Goal: Task Accomplishment & Management: Manage account settings

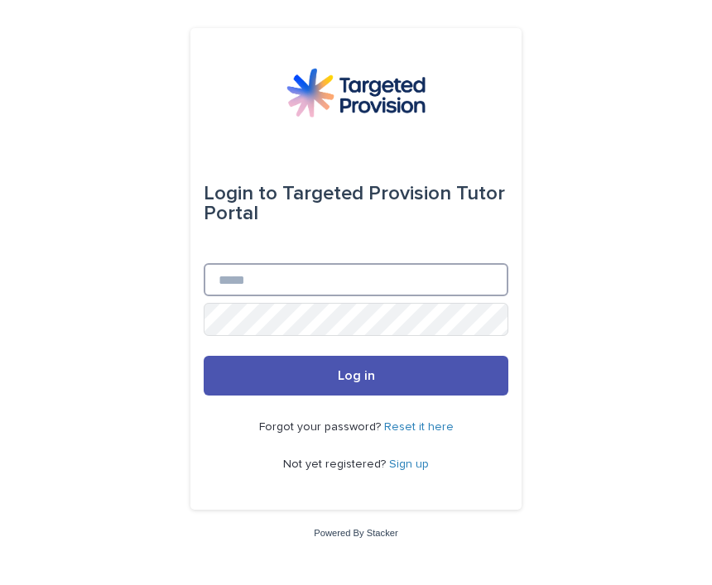
click at [292, 296] on input "Email" at bounding box center [356, 279] width 305 height 33
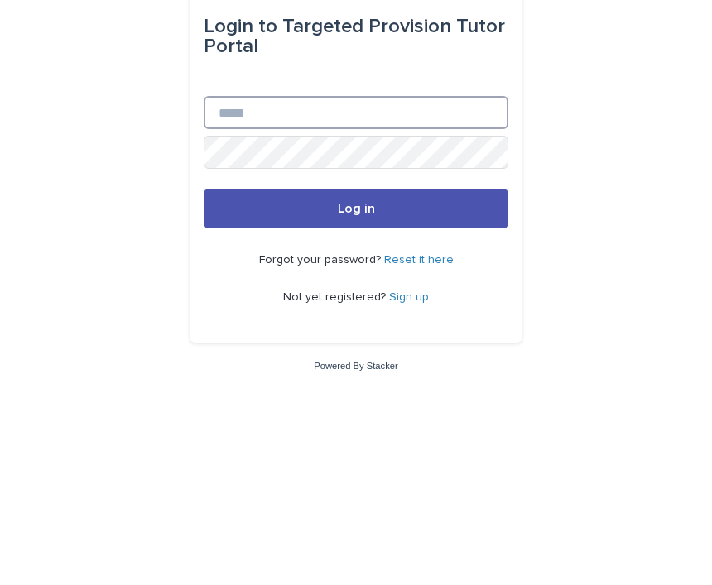
type input "**********"
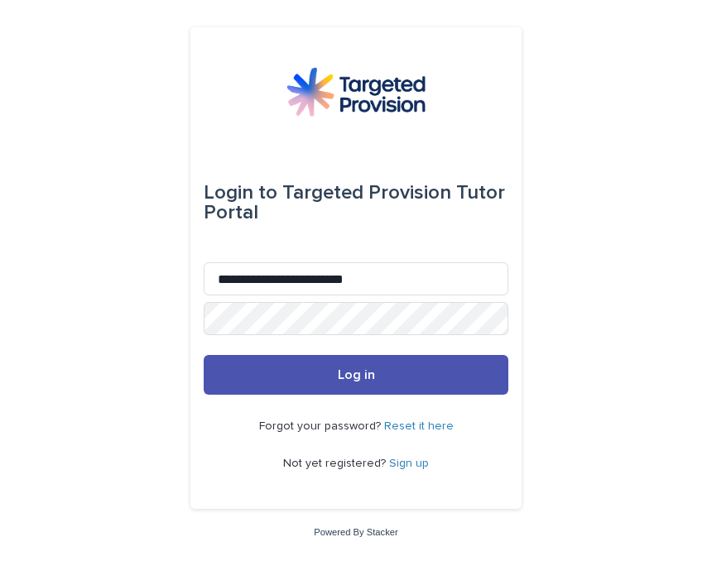
click at [342, 390] on button "Log in" at bounding box center [356, 376] width 305 height 40
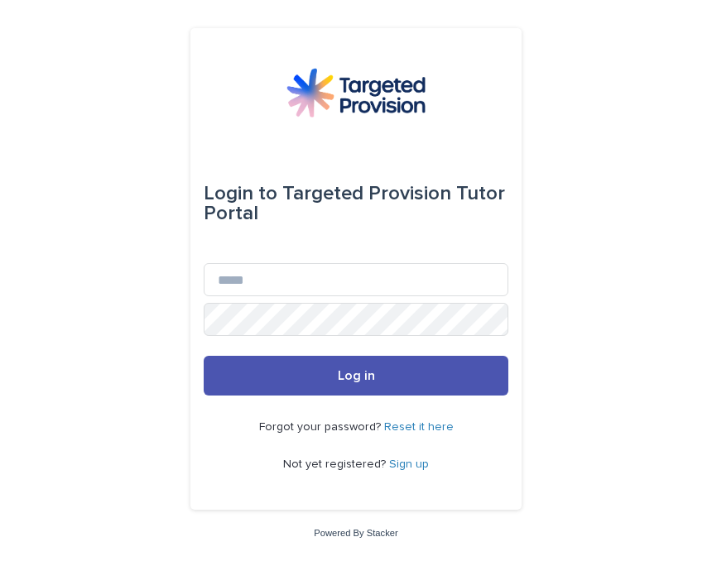
scroll to position [167, 0]
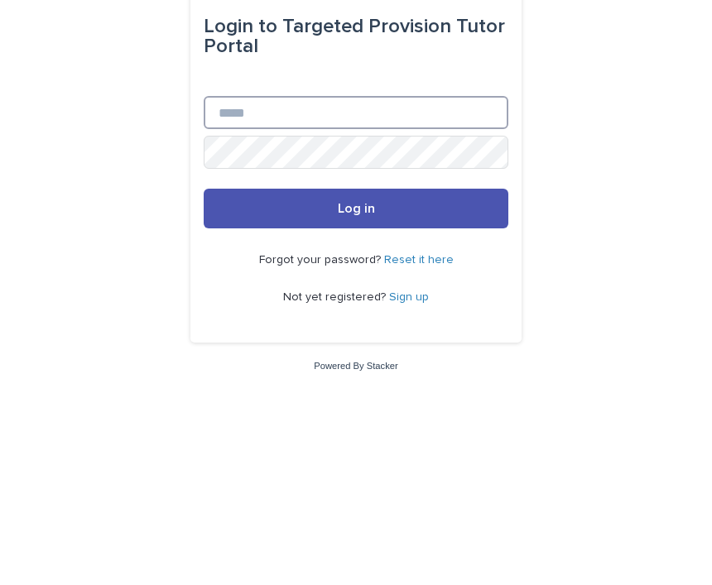
type input "**********"
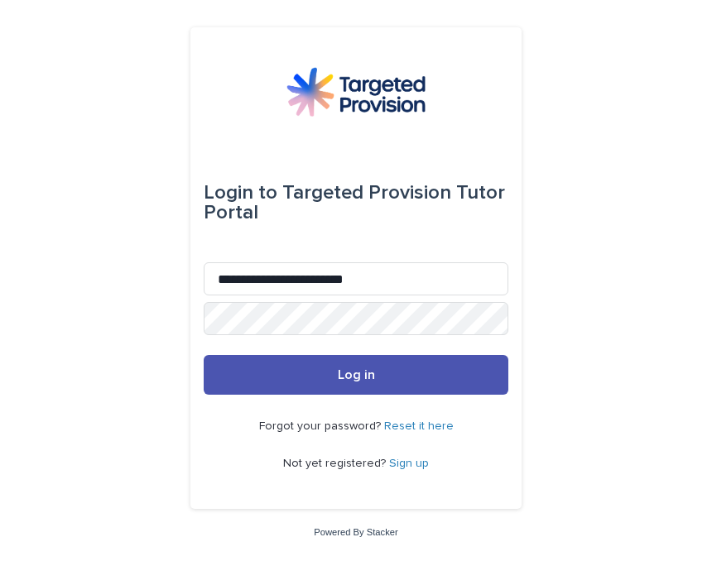
click at [363, 390] on button "Log in" at bounding box center [356, 376] width 305 height 40
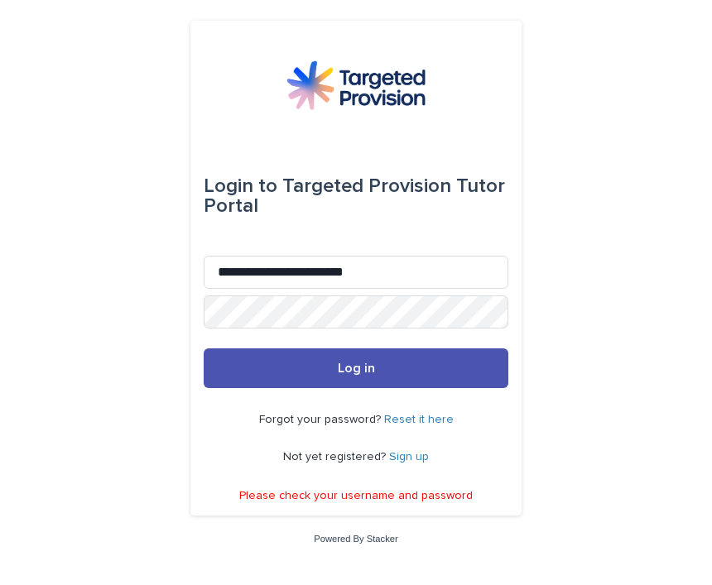
click at [427, 426] on link "Reset it here" at bounding box center [419, 421] width 70 height 12
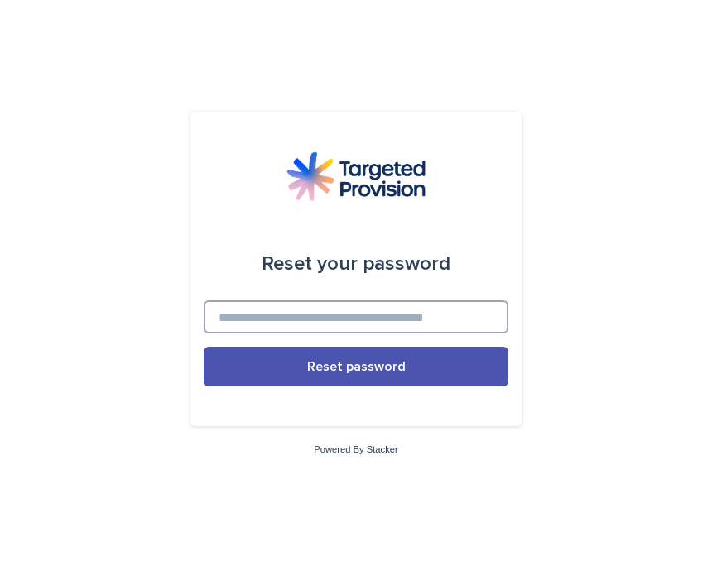
click at [317, 334] on input at bounding box center [356, 317] width 305 height 33
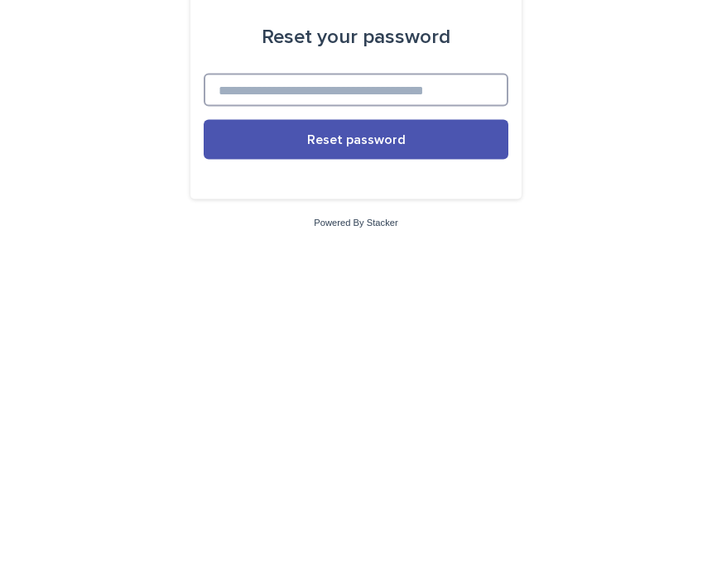
type input "*"
type input "**********"
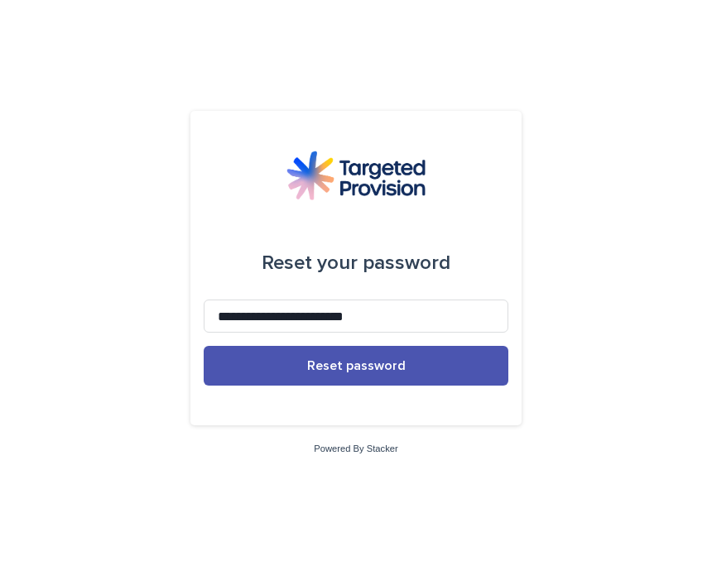
click at [368, 373] on span "Reset password" at bounding box center [356, 366] width 99 height 13
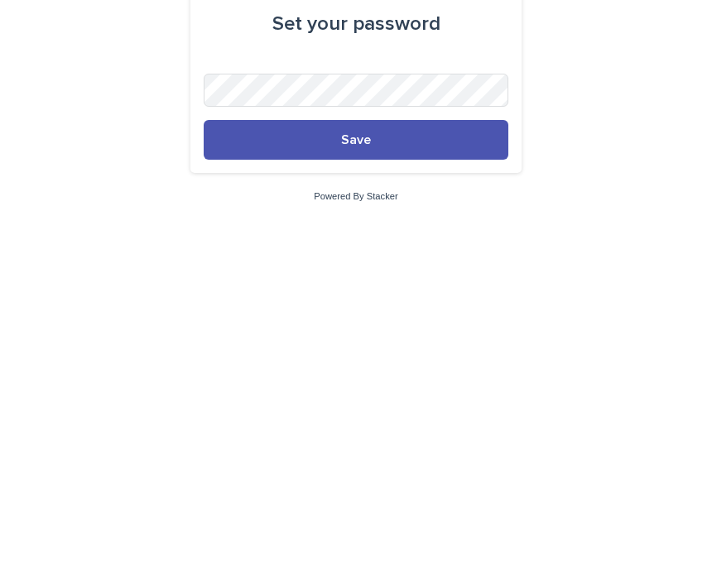
click at [375, 367] on button "Save" at bounding box center [356, 387] width 305 height 40
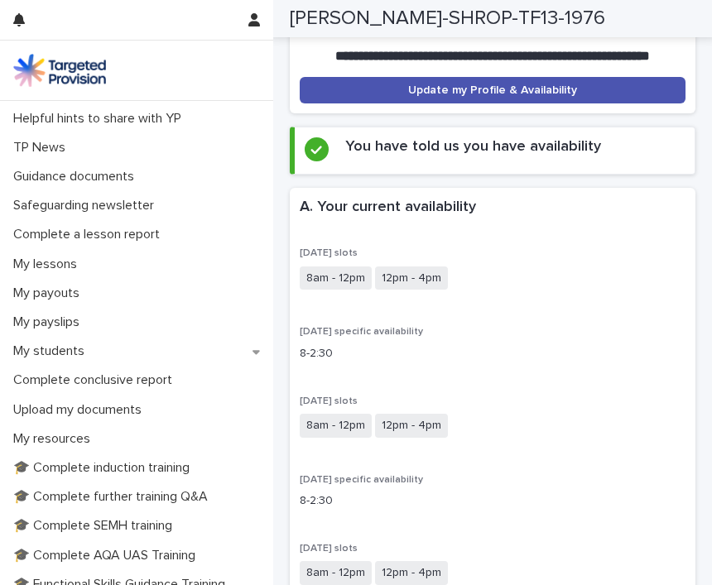
scroll to position [84, 0]
click at [75, 346] on p "My students" at bounding box center [52, 351] width 91 height 16
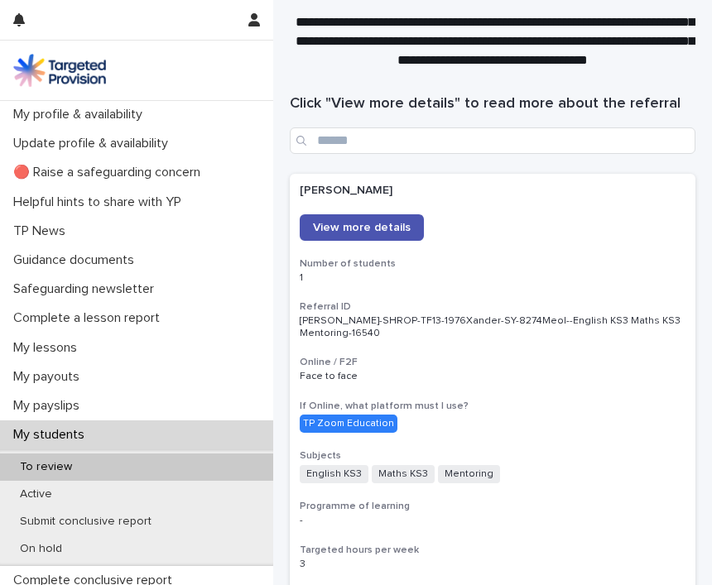
scroll to position [79, 0]
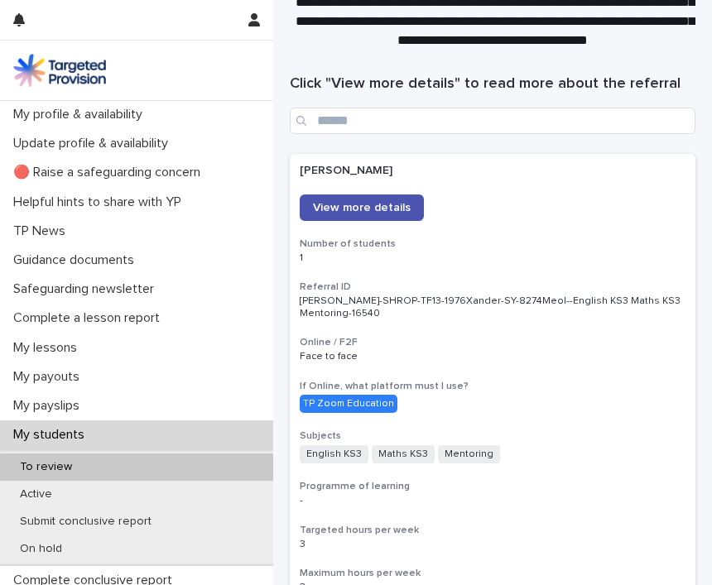
click at [366, 202] on span "View more details" at bounding box center [362, 208] width 98 height 12
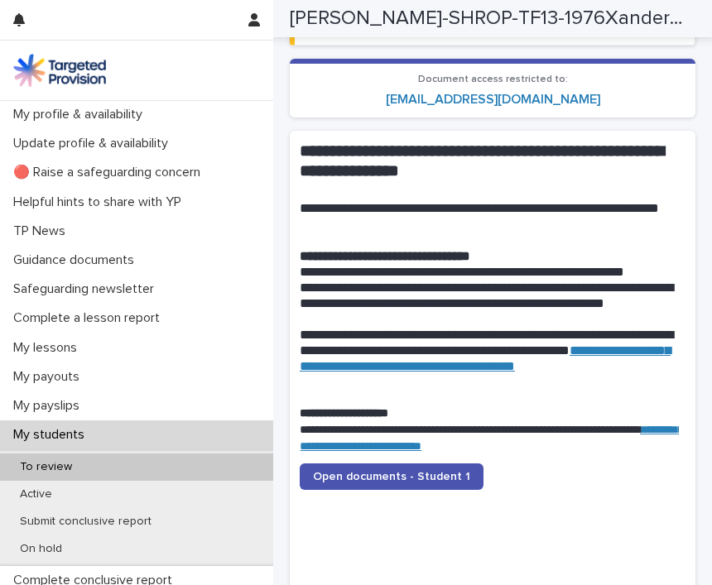
scroll to position [1731, 0]
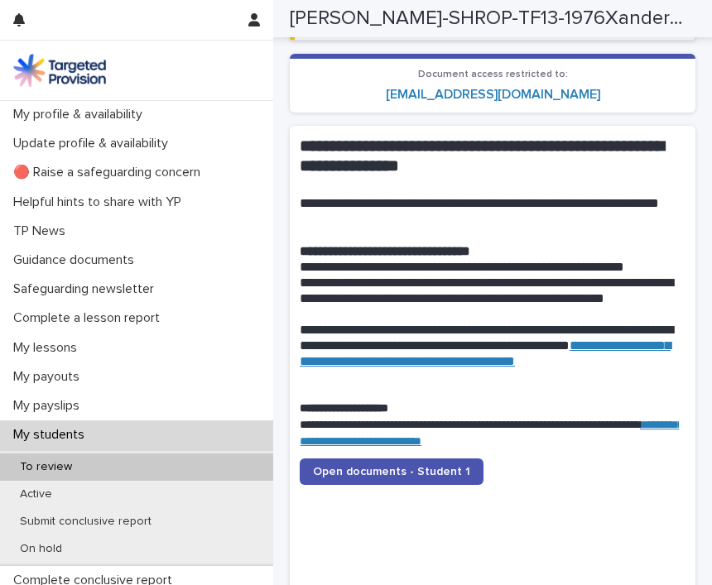
click at [402, 466] on span "Open documents - Student 1" at bounding box center [391, 472] width 157 height 12
click at [388, 459] on link "Open documents - Student 1" at bounding box center [392, 472] width 184 height 26
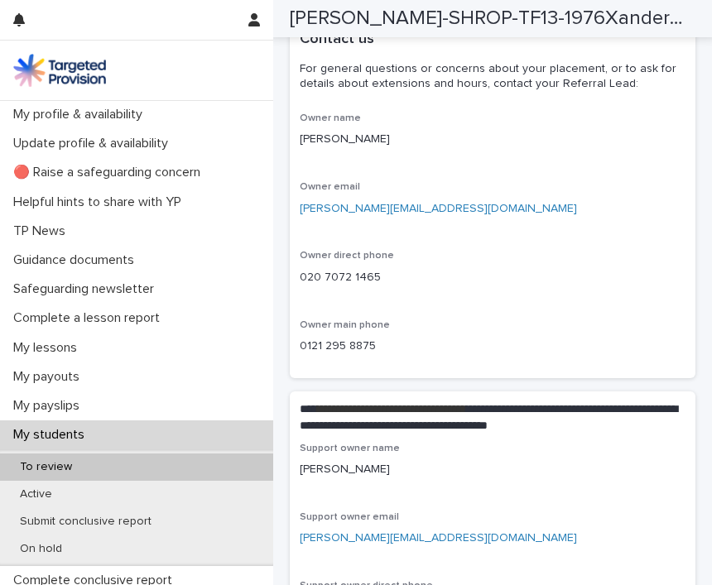
scroll to position [5115, 0]
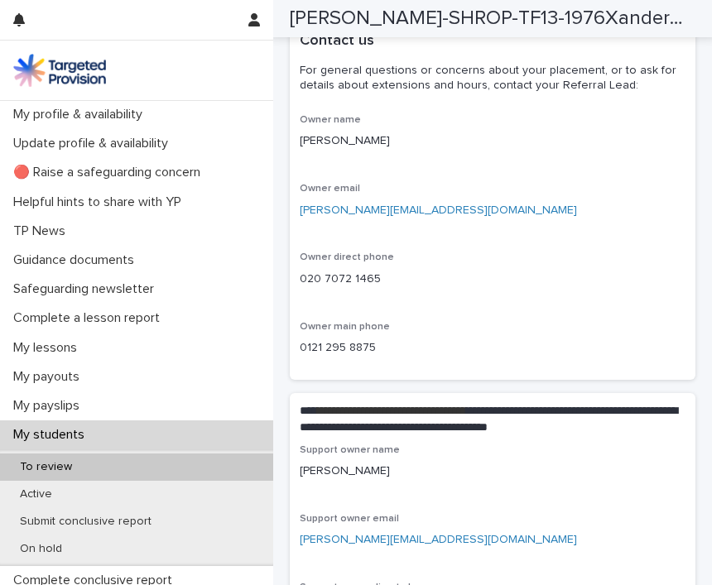
click at [381, 205] on link "[PERSON_NAME][EMAIL_ADDRESS][DOMAIN_NAME]" at bounding box center [438, 211] width 277 height 12
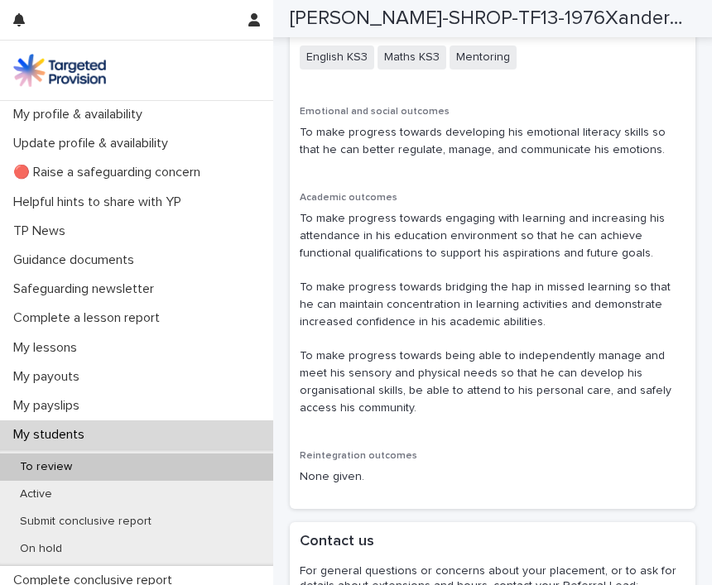
scroll to position [4611, 0]
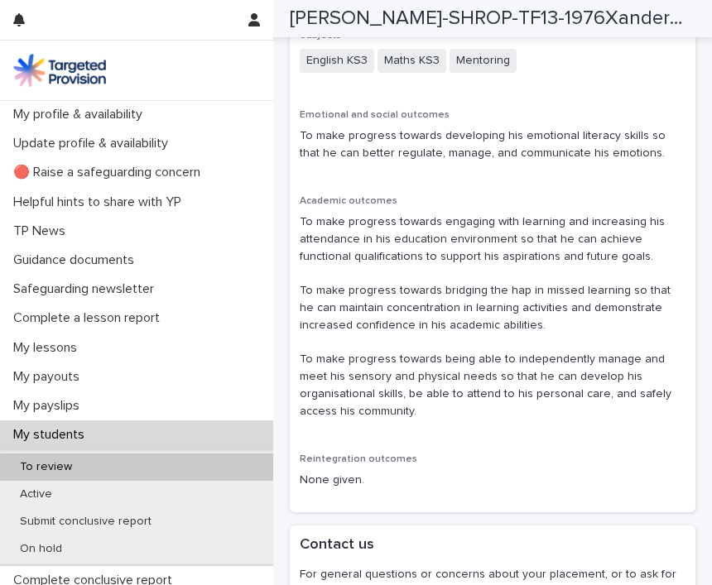
click at [70, 340] on p "My lessons" at bounding box center [49, 348] width 84 height 16
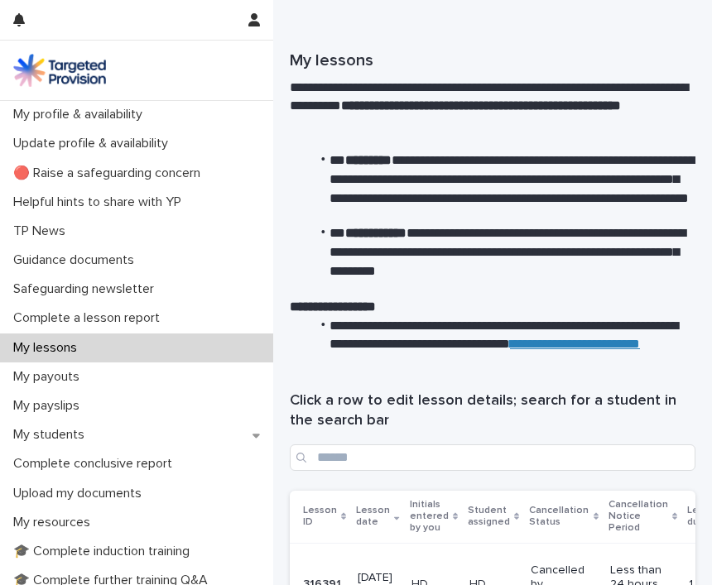
click at [79, 423] on div "My students" at bounding box center [136, 435] width 273 height 29
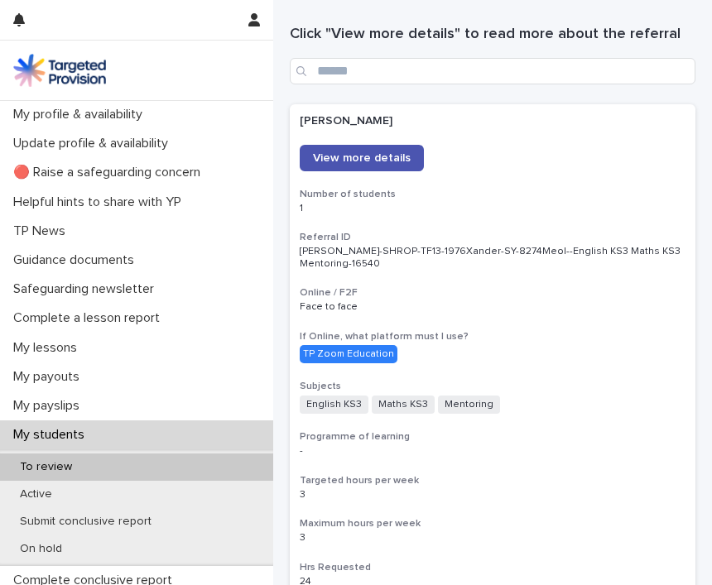
scroll to position [132, 0]
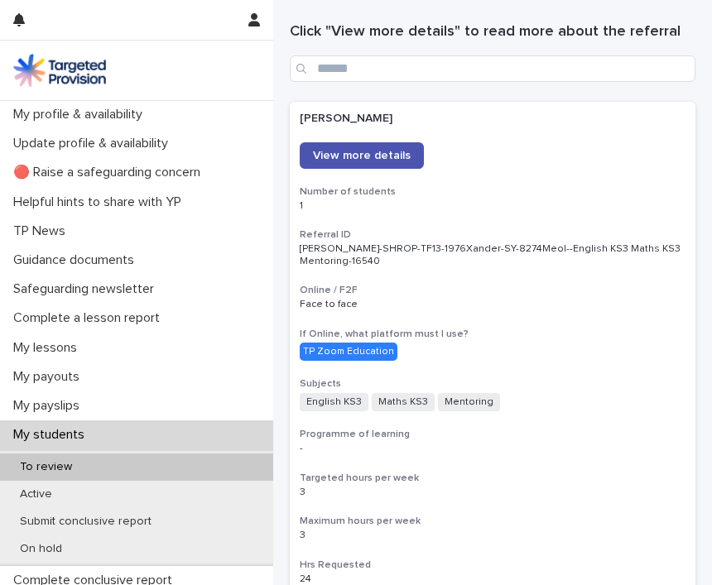
click at [383, 150] on span "View more details" at bounding box center [362, 156] width 98 height 12
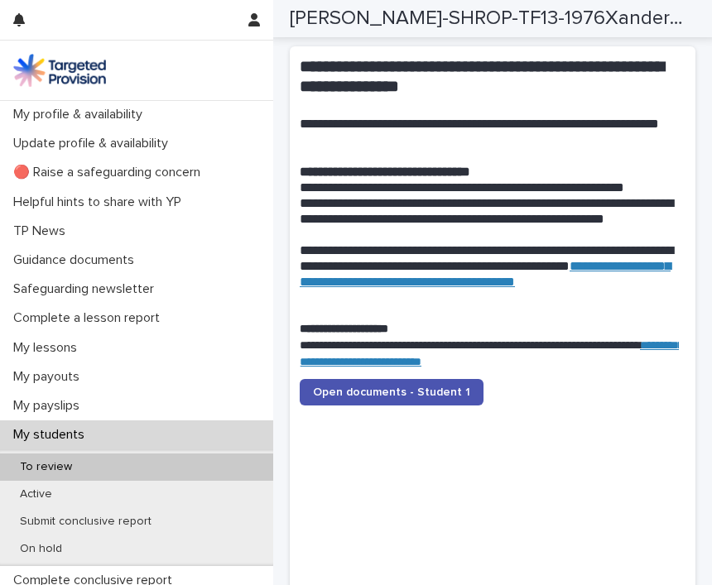
scroll to position [1824, 0]
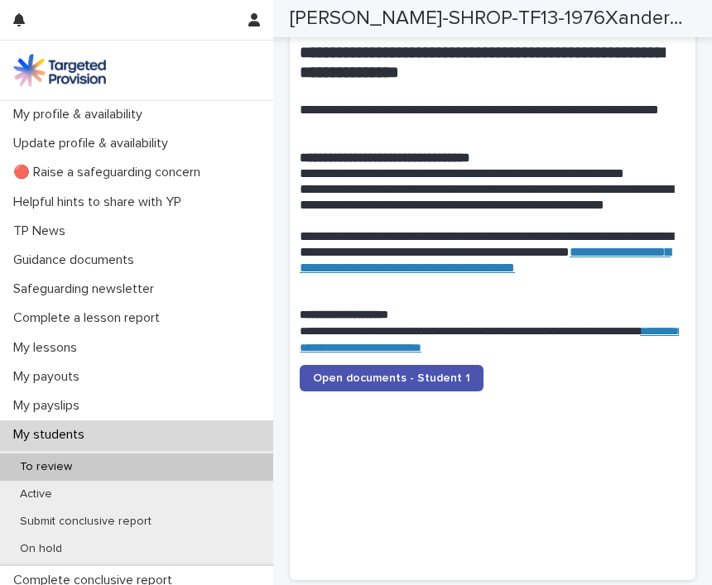
click at [410, 373] on span "Open documents - Student 1" at bounding box center [391, 379] width 157 height 12
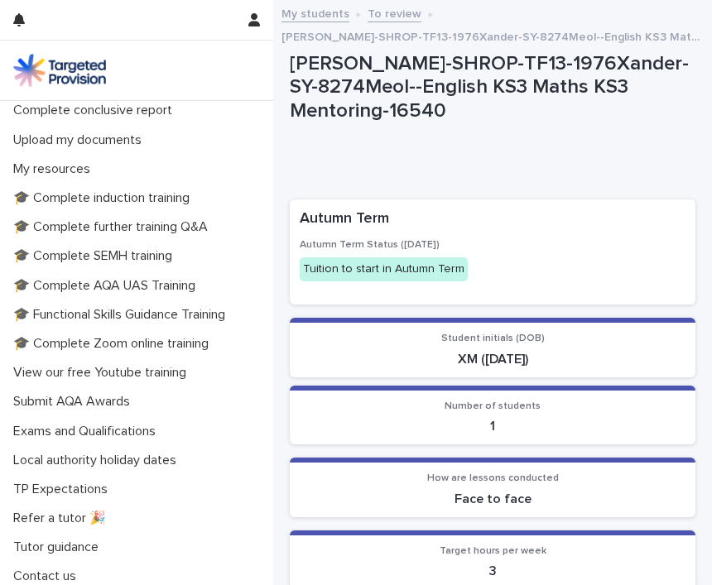
scroll to position [469, 0]
click at [60, 573] on p "Contact us" at bounding box center [48, 578] width 83 height 16
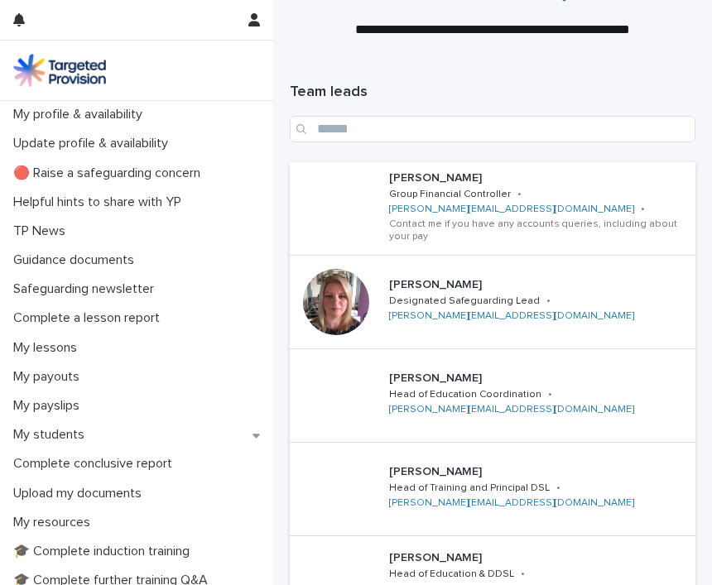
scroll to position [65, 0]
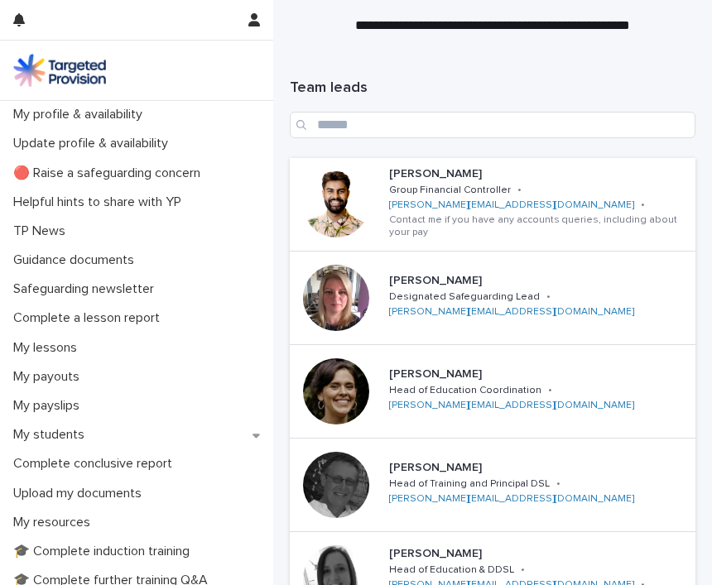
click at [80, 431] on p "My students" at bounding box center [52, 435] width 91 height 16
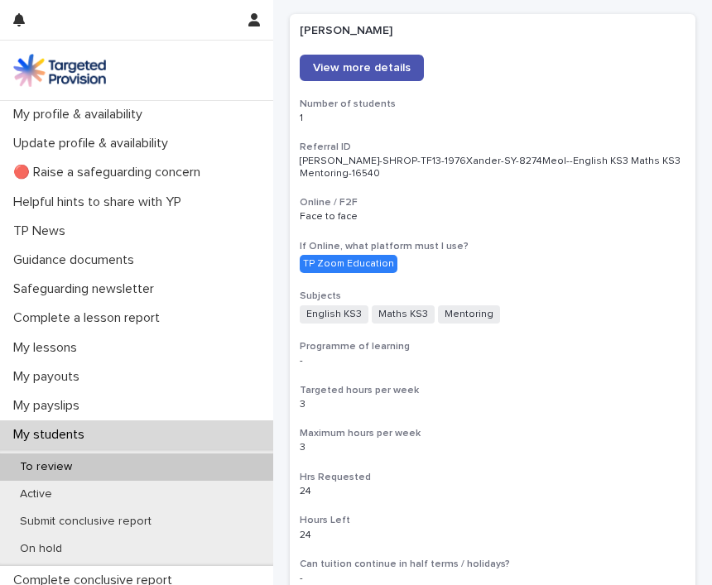
scroll to position [214, 0]
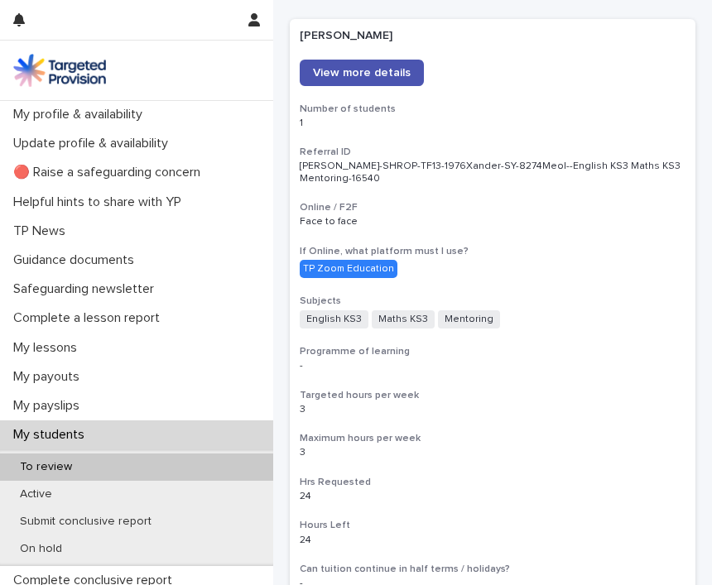
click at [373, 67] on span "View more details" at bounding box center [362, 73] width 98 height 12
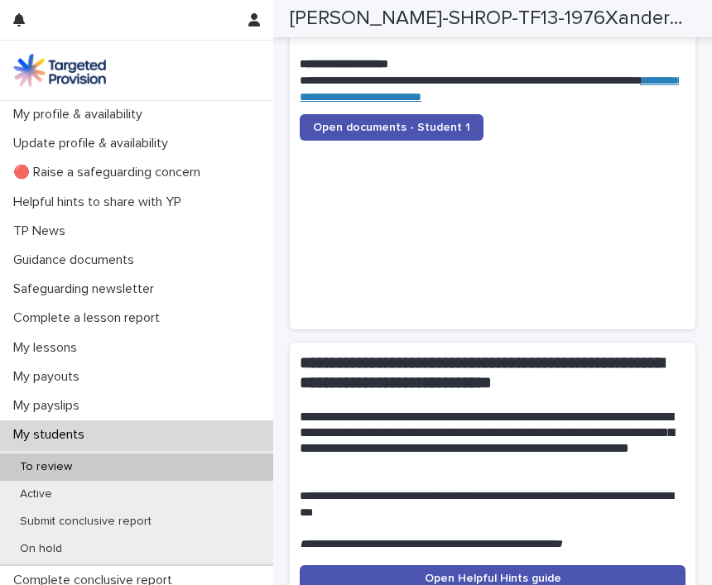
scroll to position [2077, 0]
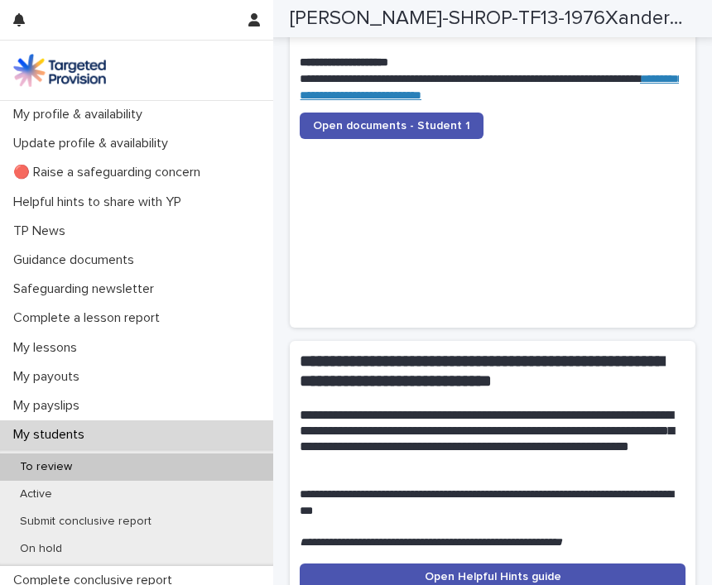
click at [402, 120] on span "Open documents - Student 1" at bounding box center [391, 126] width 157 height 12
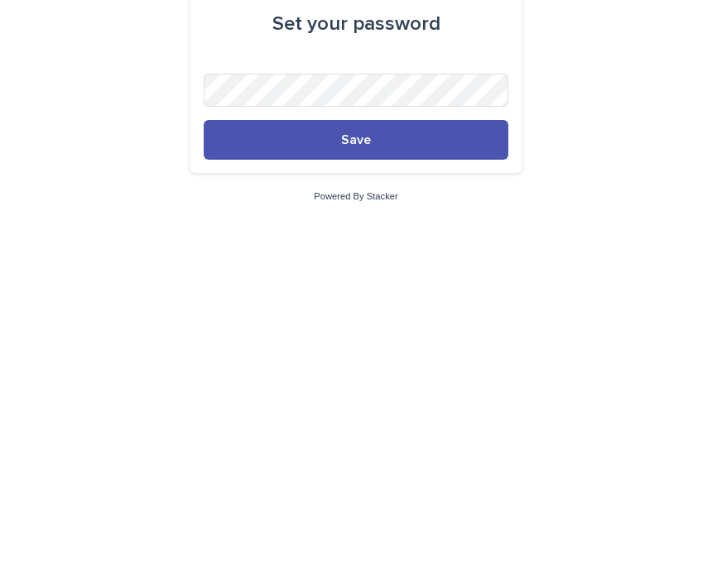
click at [368, 380] on span "Save" at bounding box center [356, 386] width 30 height 13
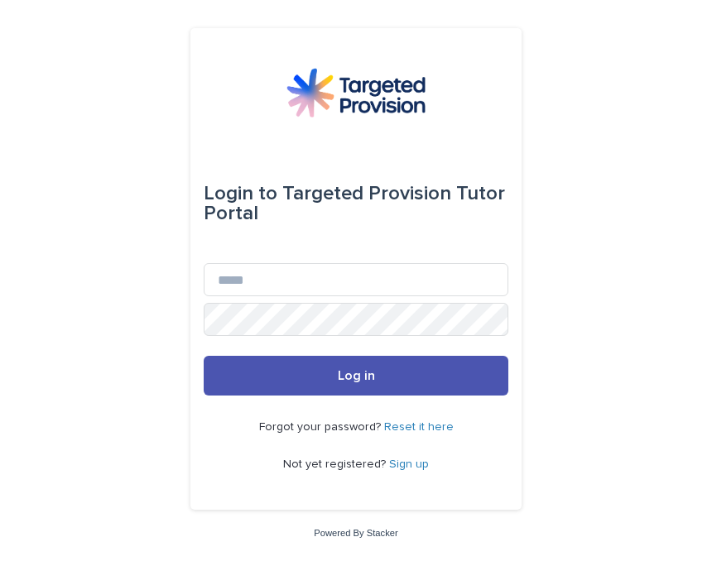
scroll to position [167, 0]
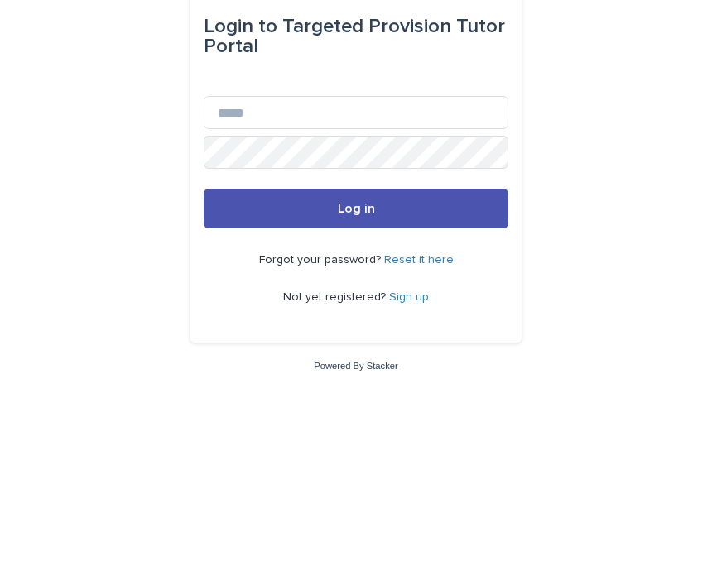
click at [277, 263] on input "Email" at bounding box center [356, 279] width 305 height 33
click at [299, 263] on input "Email" at bounding box center [356, 279] width 305 height 33
click at [298, 263] on input "Email" at bounding box center [356, 279] width 305 height 33
type input "**********"
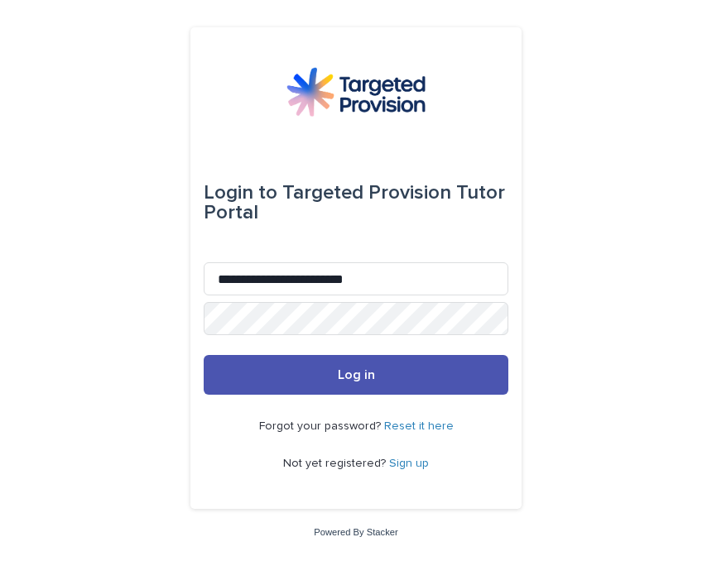
click at [359, 394] on button "Log in" at bounding box center [356, 376] width 305 height 40
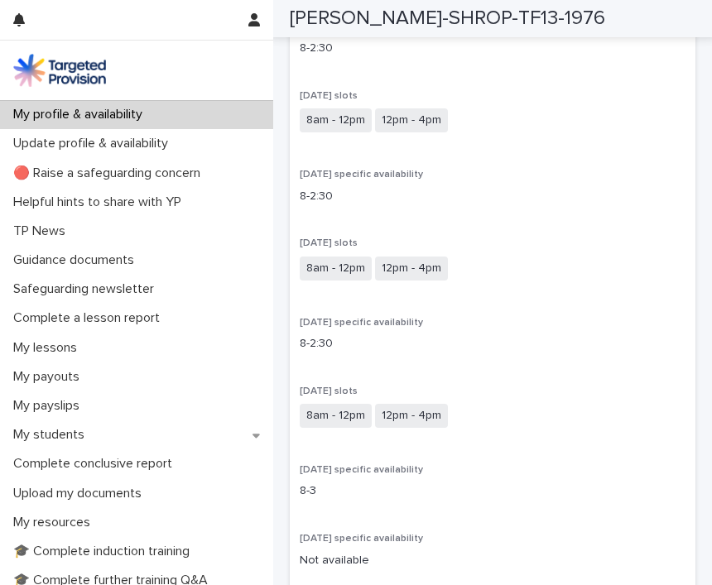
scroll to position [1014, 0]
click at [70, 431] on p "My students" at bounding box center [52, 435] width 91 height 16
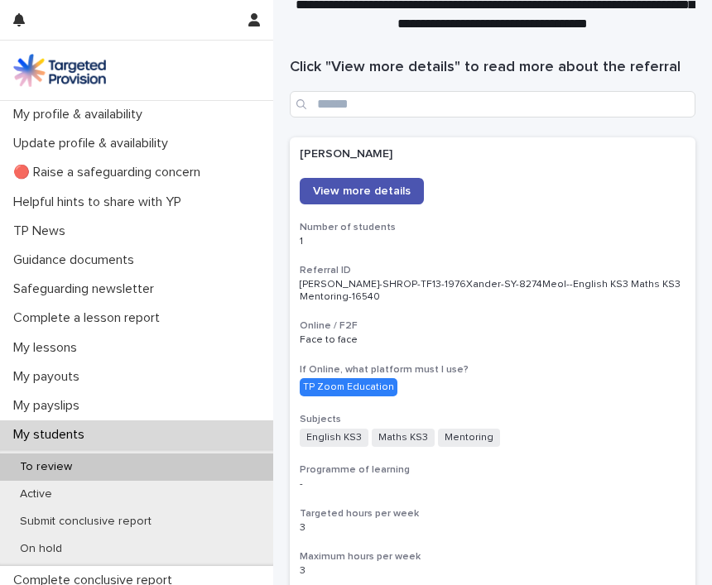
scroll to position [98, 0]
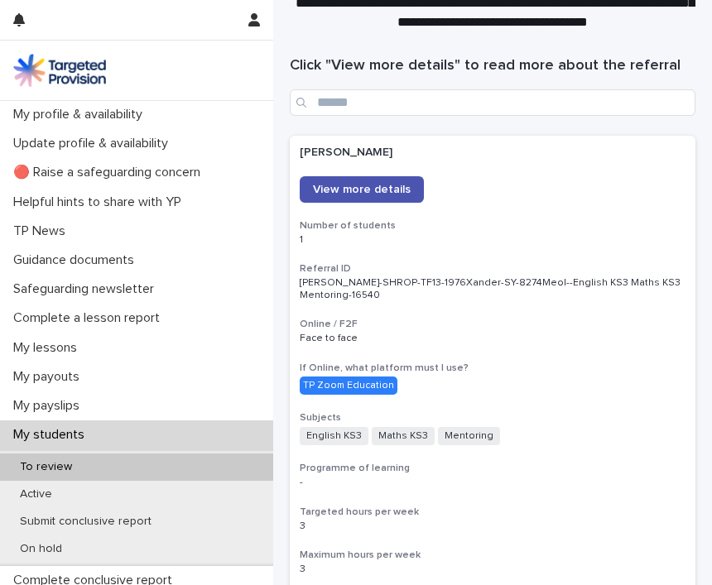
click at [362, 189] on span "View more details" at bounding box center [362, 190] width 98 height 12
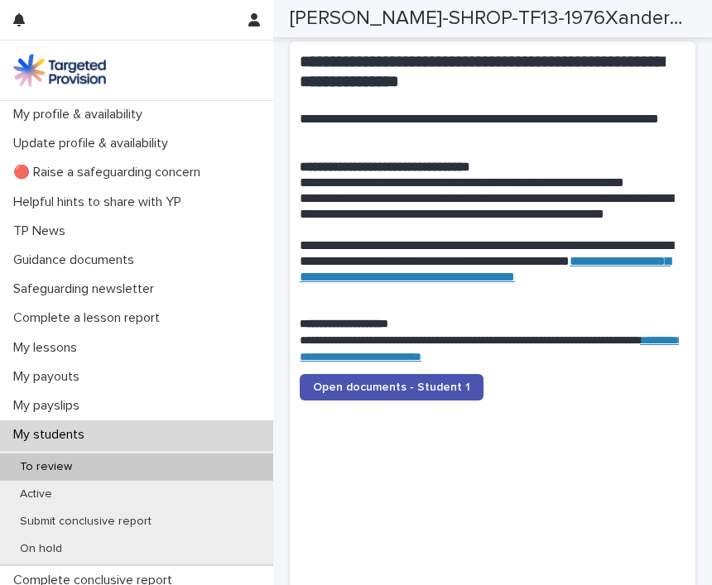
scroll to position [1846, 0]
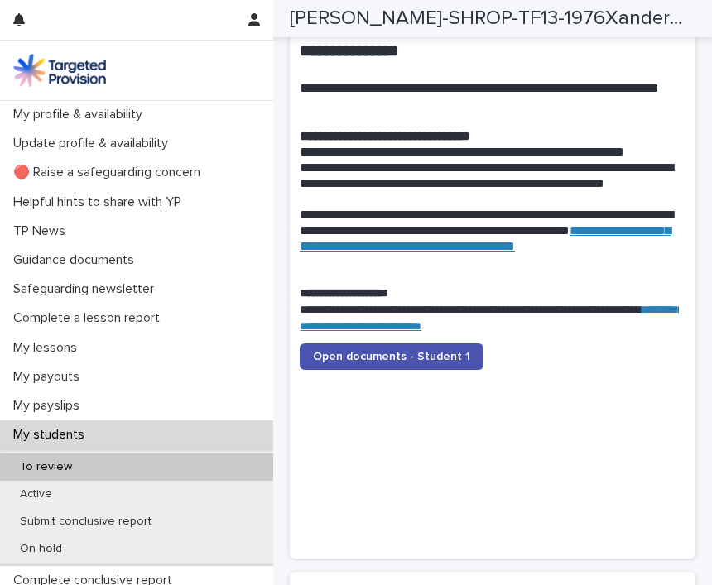
click at [412, 344] on link "Open documents - Student 1" at bounding box center [392, 357] width 184 height 26
